Goal: Information Seeking & Learning: Learn about a topic

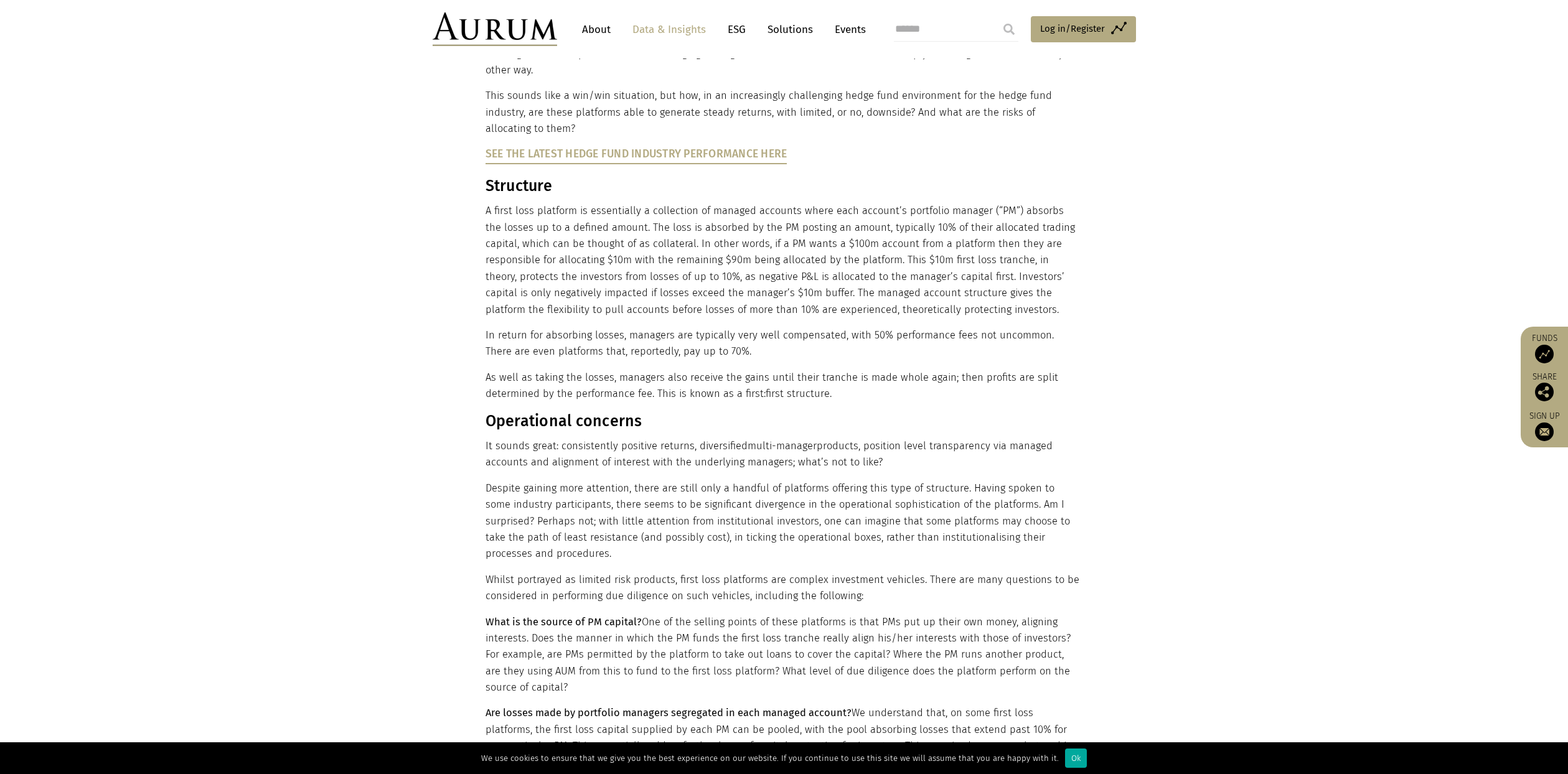
scroll to position [435, 0]
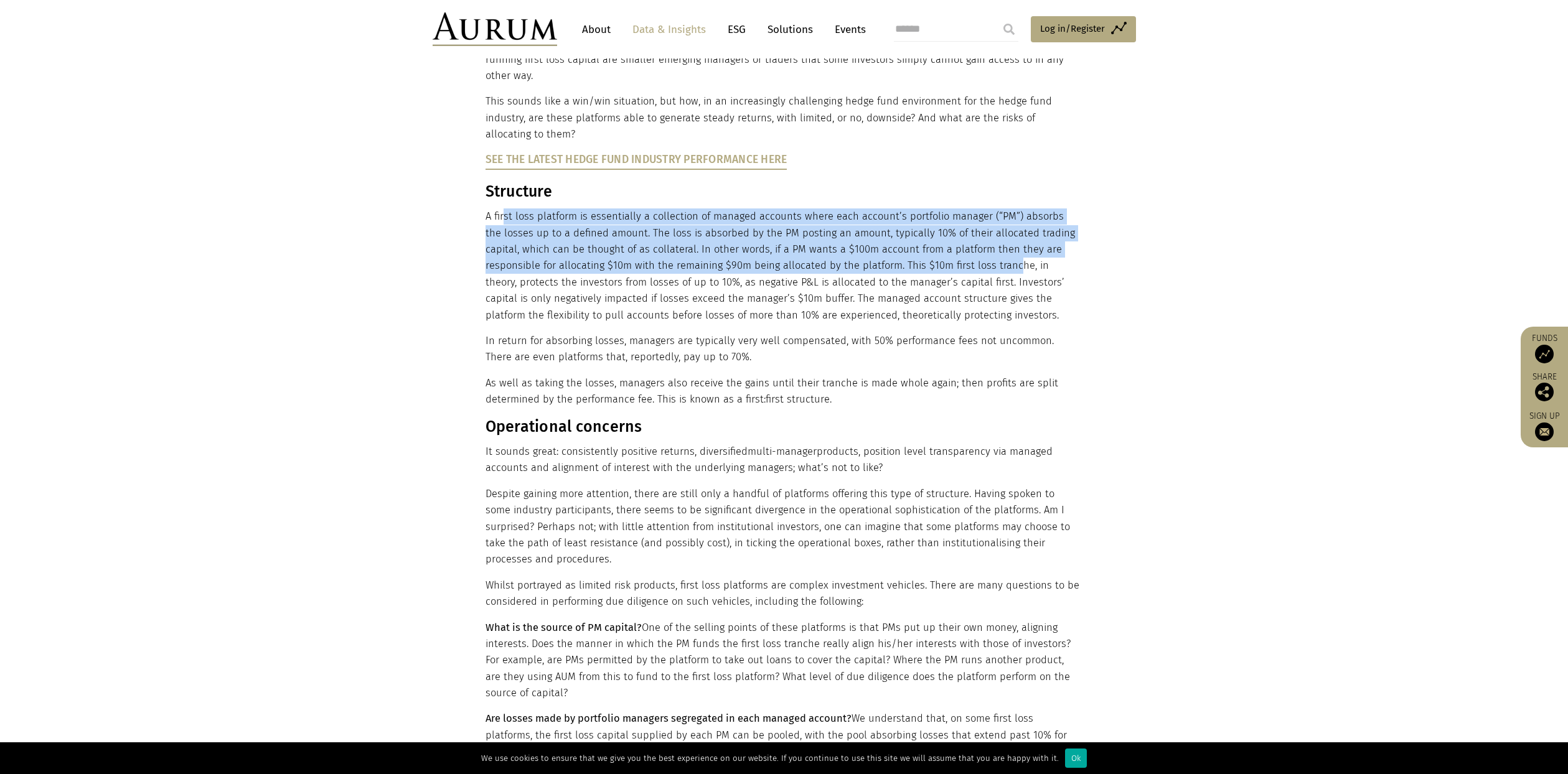
drag, startPoint x: 503, startPoint y: 200, endPoint x: 956, endPoint y: 256, distance: 456.4
click at [956, 256] on p "A first loss platform is essentially a collection of managed accounts where eac…" at bounding box center [783, 265] width 594 height 115
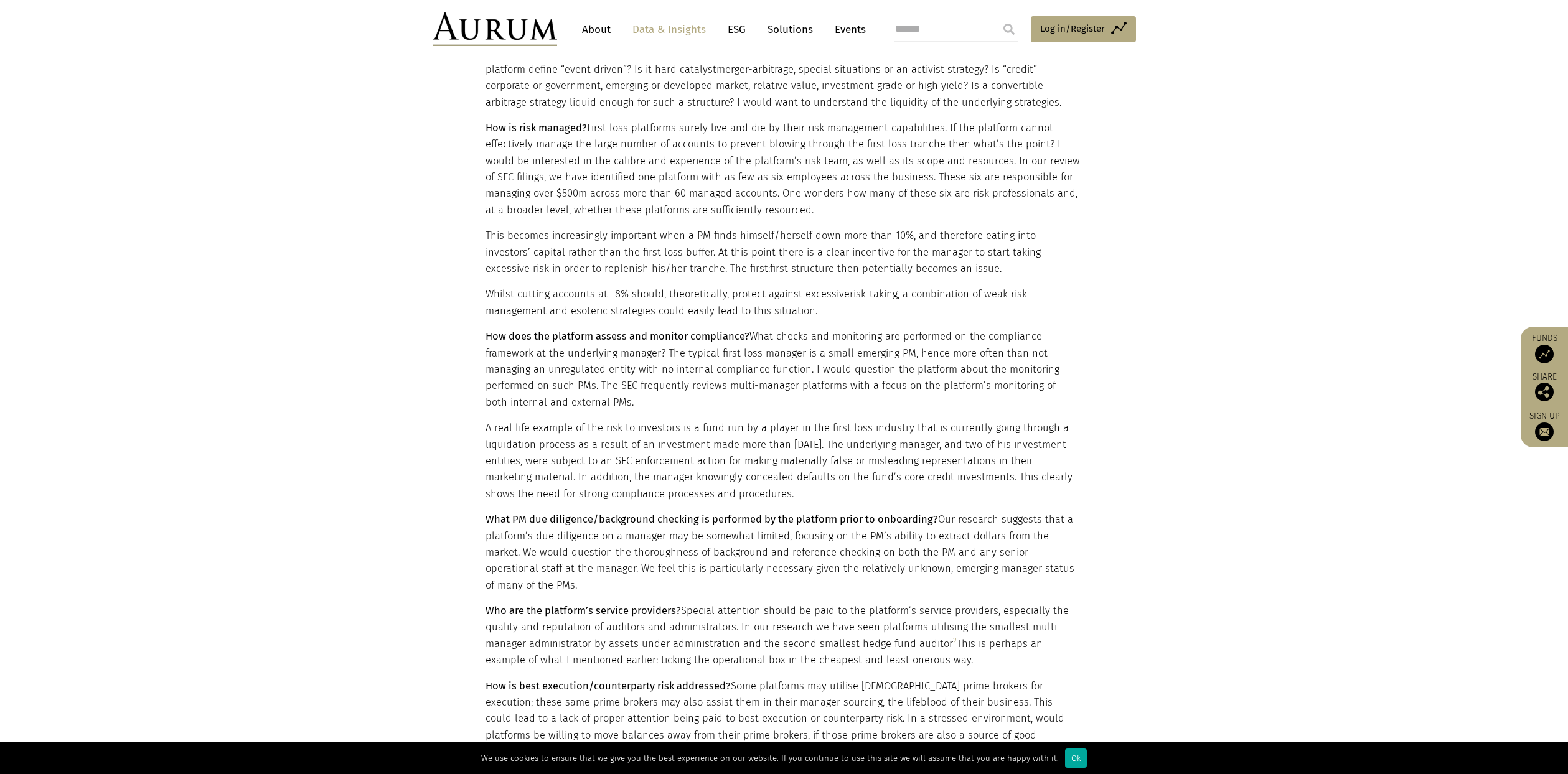
scroll to position [1431, 0]
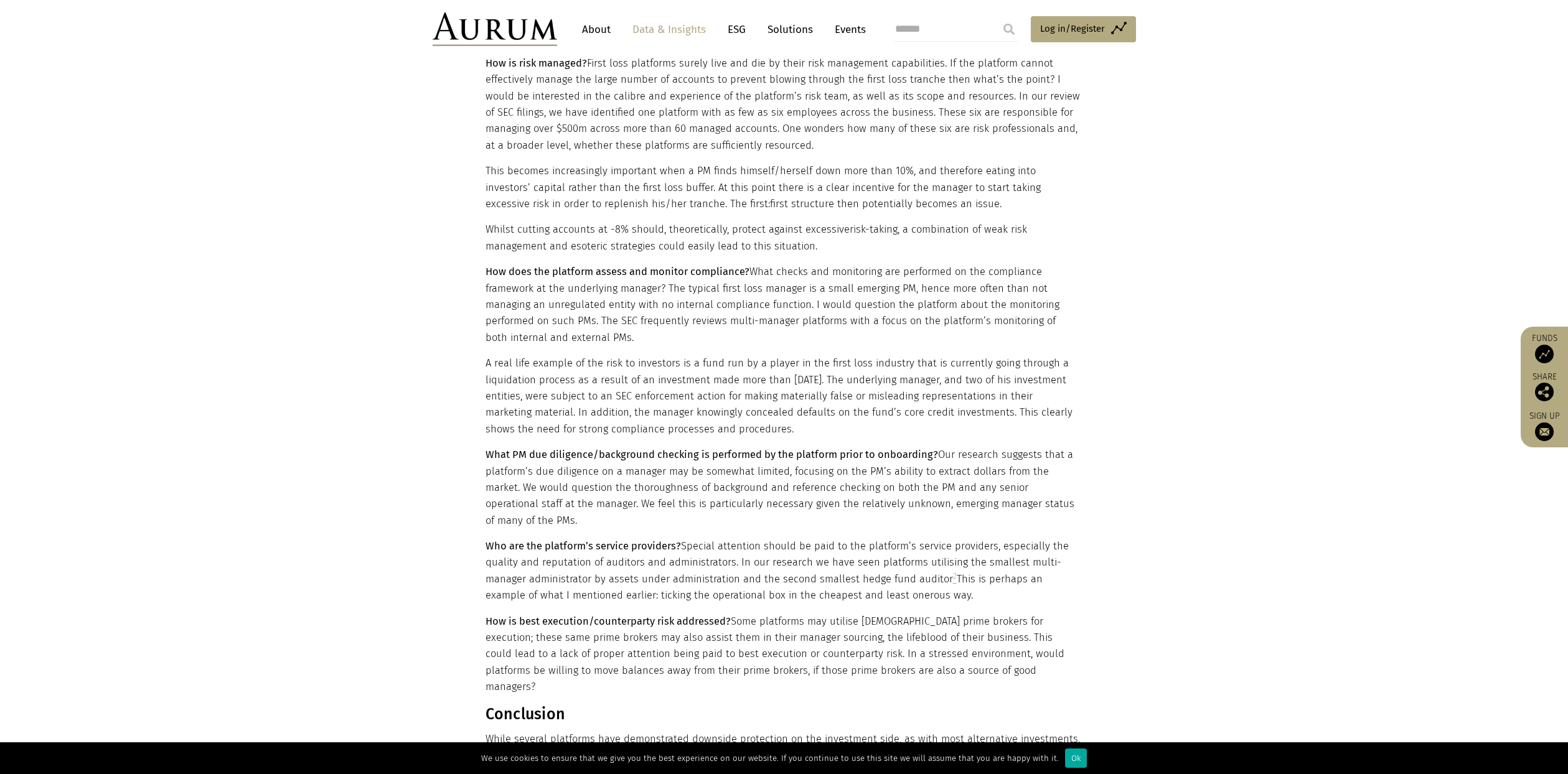
click at [879, 373] on p "A real life example of the risk to investors is a fund run by a player in the f…" at bounding box center [783, 396] width 594 height 82
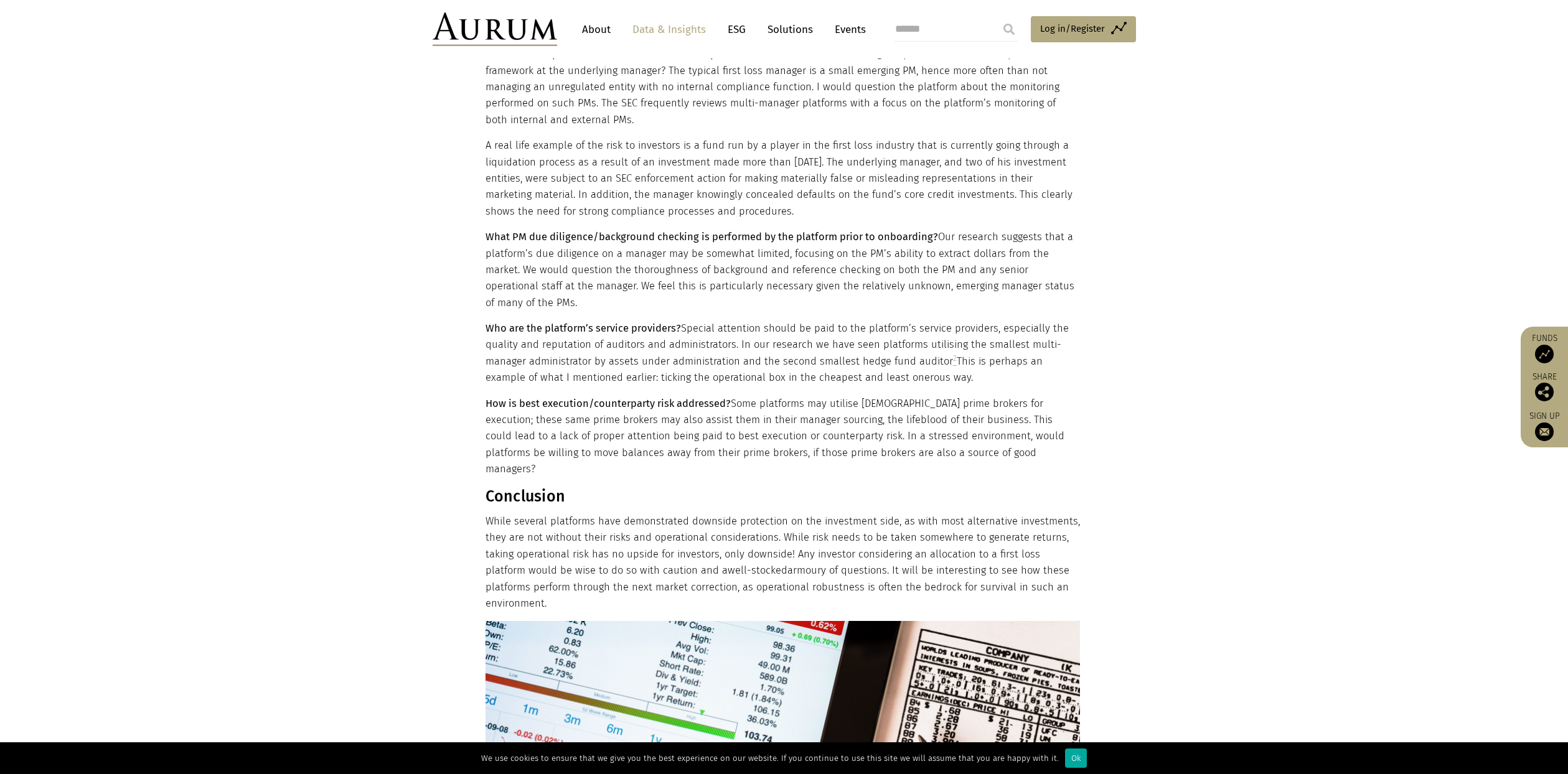
scroll to position [1680, 0]
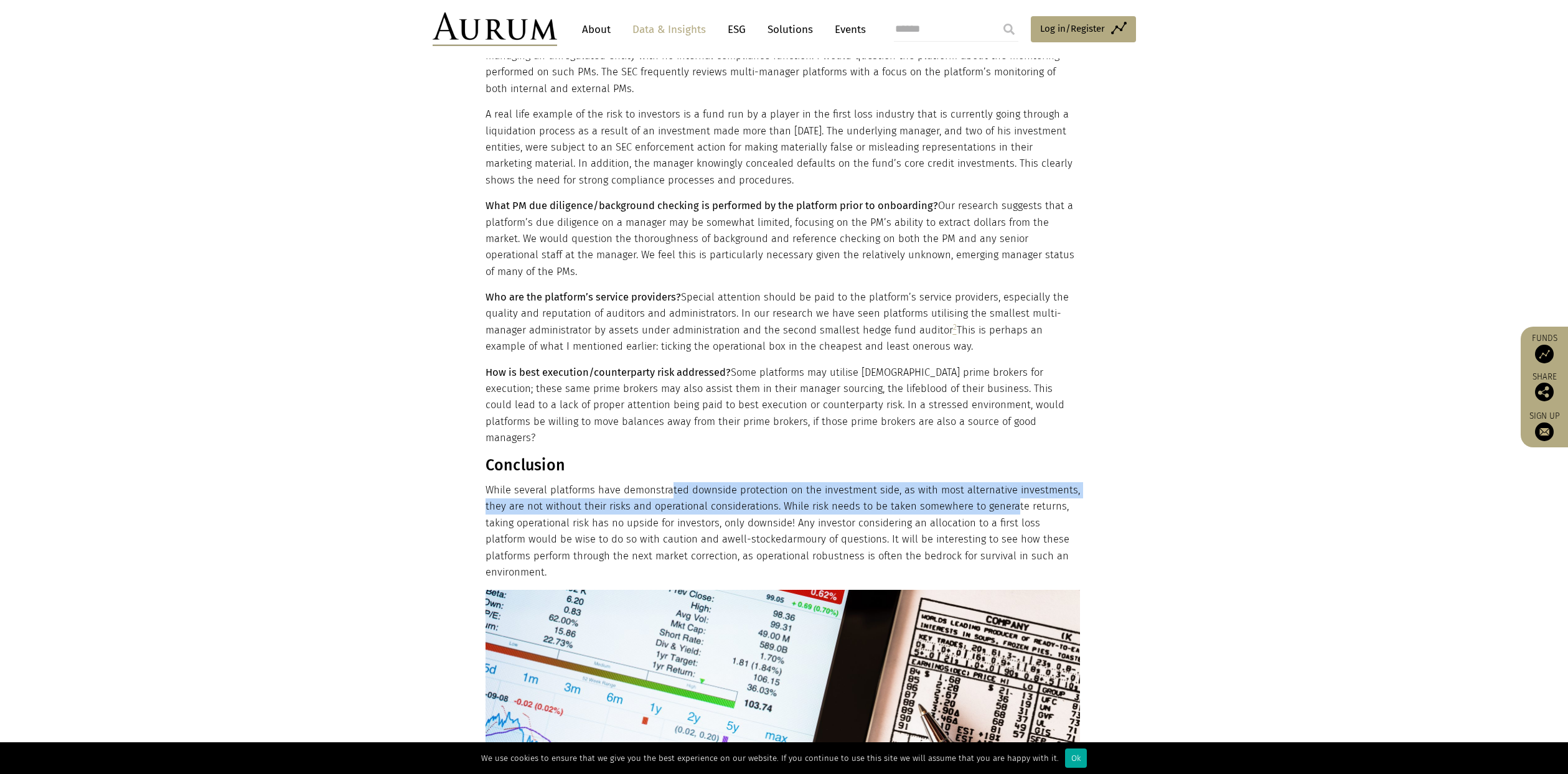
drag, startPoint x: 673, startPoint y: 444, endPoint x: 1008, endPoint y: 466, distance: 335.7
click at [1008, 482] on p "While several platforms have demonstrated downside protection on the investment…" at bounding box center [783, 531] width 594 height 98
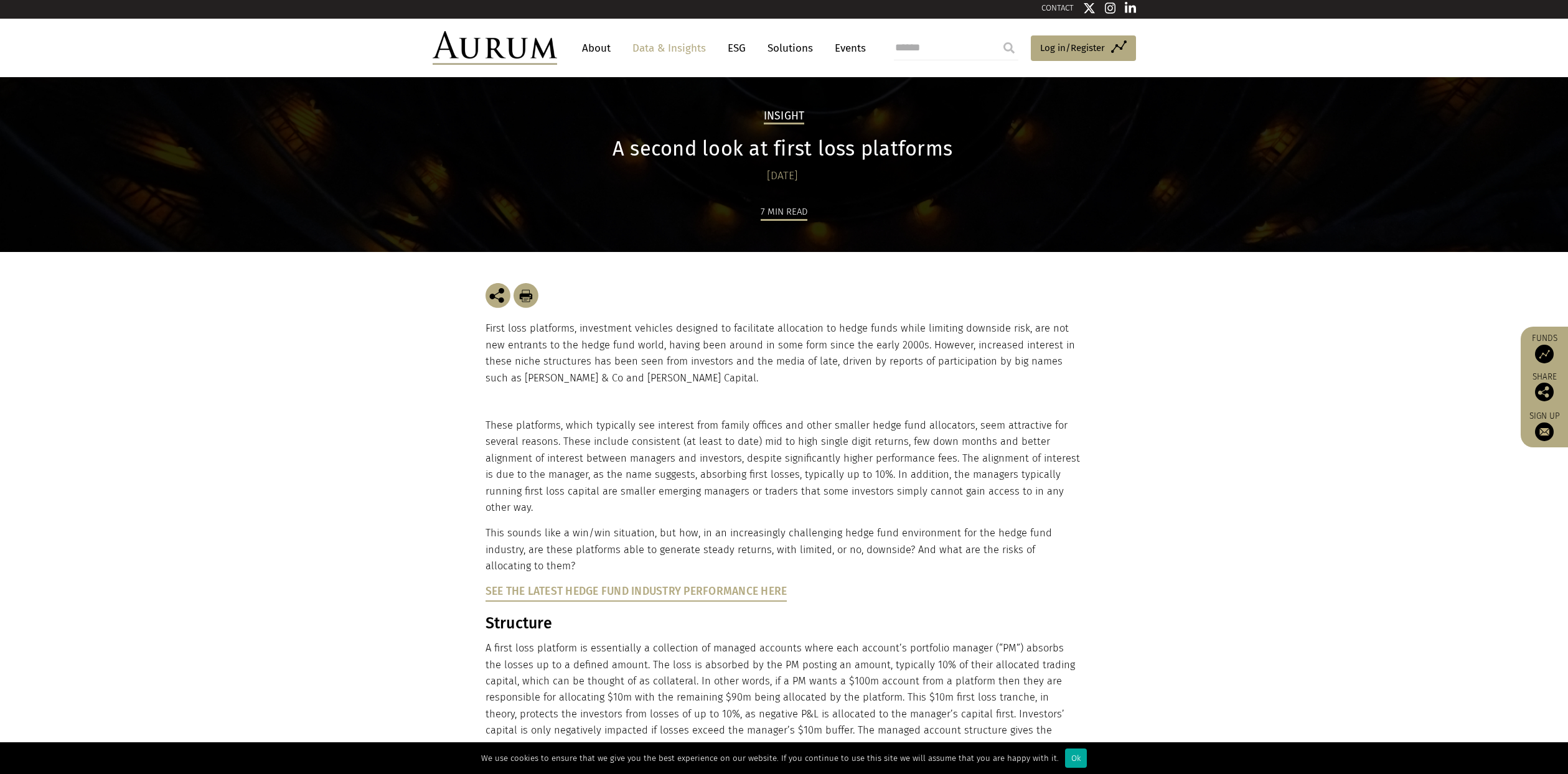
scroll to position [0, 0]
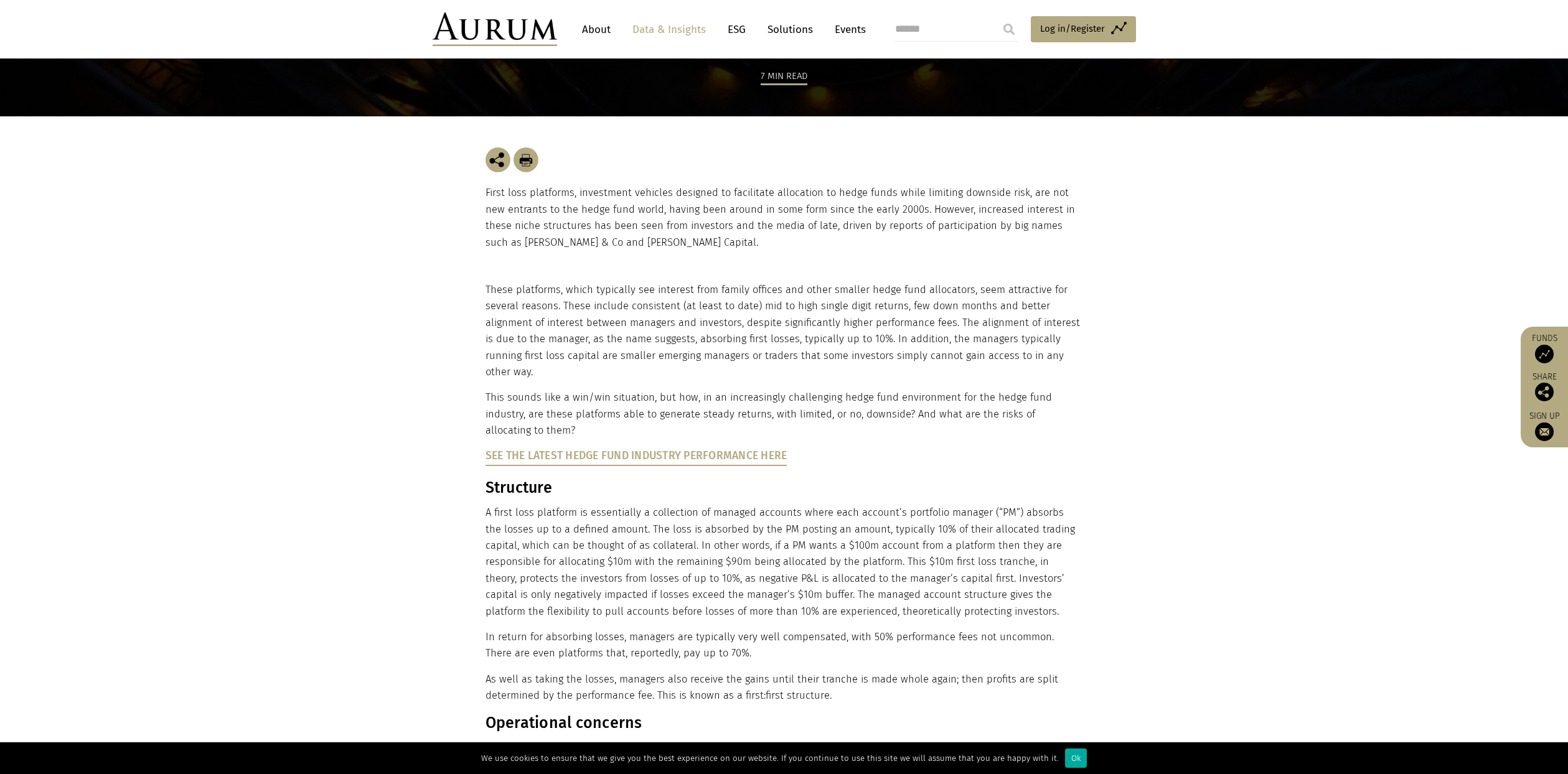
scroll to position [125, 0]
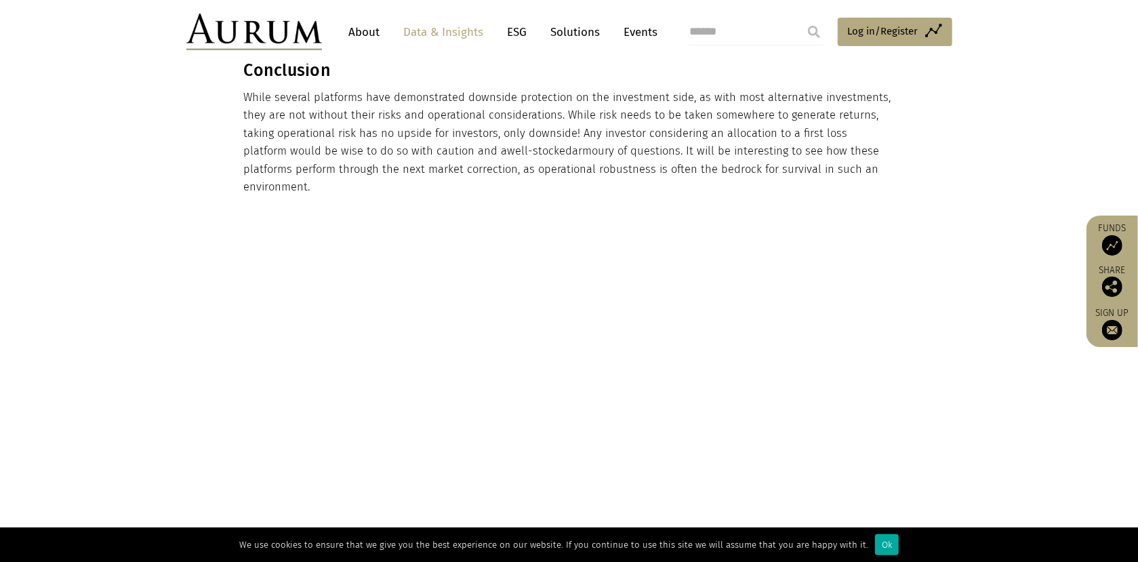
scroll to position [2169, 0]
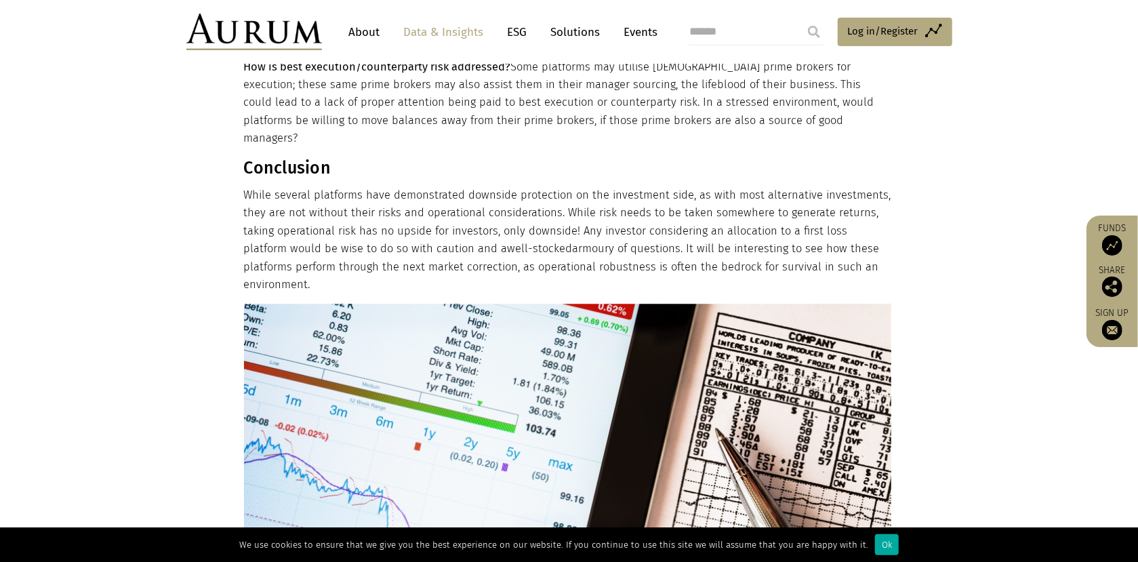
drag, startPoint x: 468, startPoint y: 147, endPoint x: 884, endPoint y: 213, distance: 421.4
click at [884, 213] on p "While several platforms have demonstrated downside protection on the investment…" at bounding box center [567, 239] width 647 height 107
drag, startPoint x: 42, startPoint y: 99, endPoint x: 58, endPoint y: 101, distance: 15.7
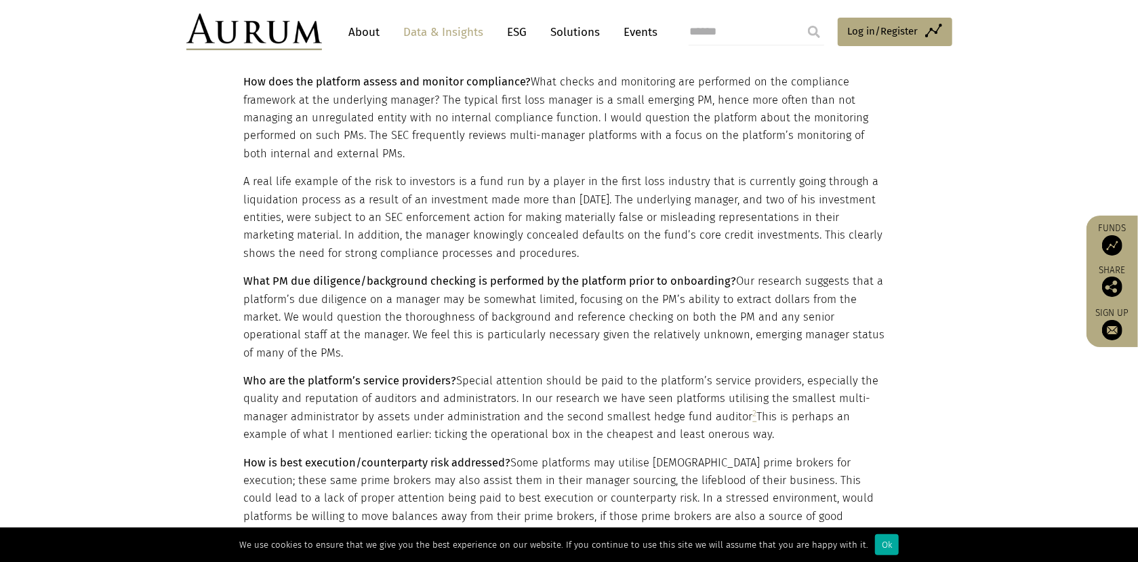
scroll to position [1762, 0]
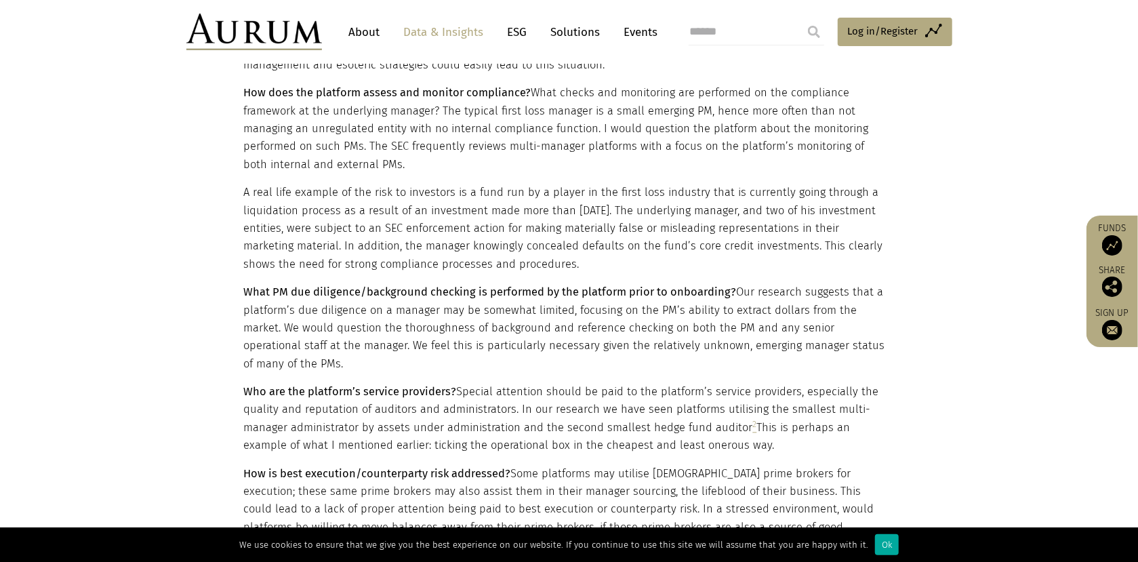
drag, startPoint x: 108, startPoint y: 102, endPoint x: 278, endPoint y: 34, distance: 183.4
